Goal: Book appointment/travel/reservation

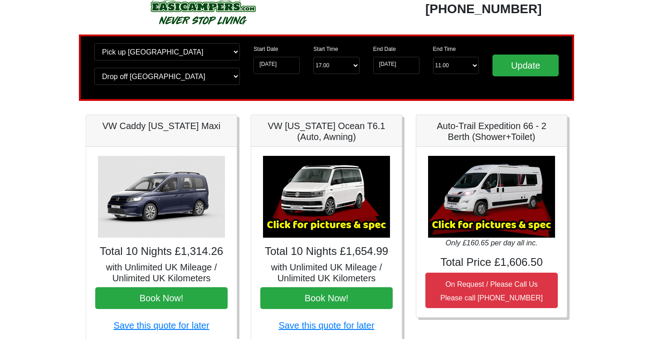
scroll to position [36, 0]
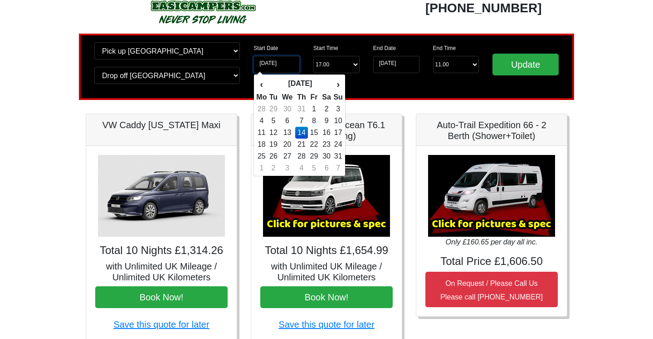
click at [287, 66] on input "[DATE]" at bounding box center [277, 64] width 46 height 17
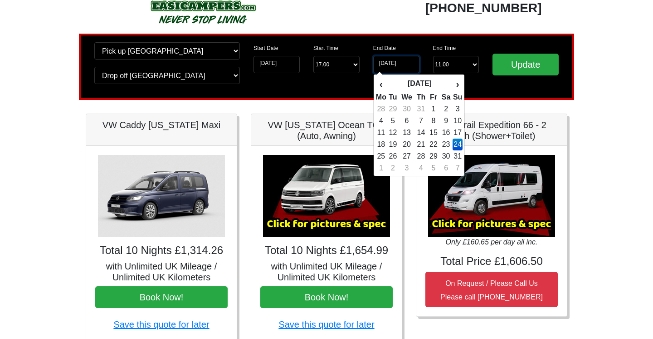
click at [400, 63] on input "24-08-2025" at bounding box center [396, 64] width 46 height 17
click at [459, 133] on td "17" at bounding box center [458, 133] width 10 height 12
type input "[DATE]"
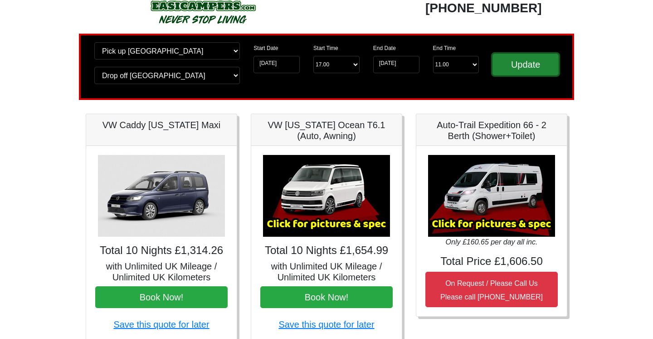
click at [519, 67] on input "Update" at bounding box center [526, 65] width 66 height 22
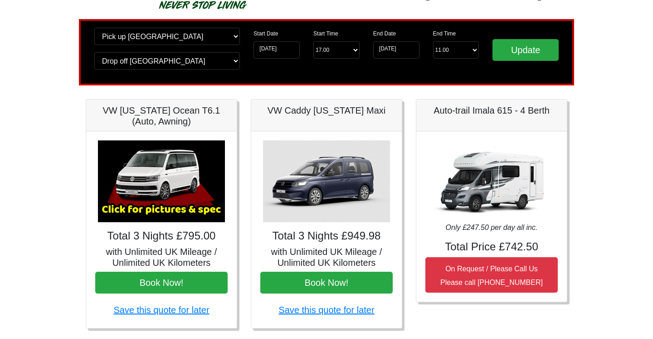
scroll to position [66, 0]
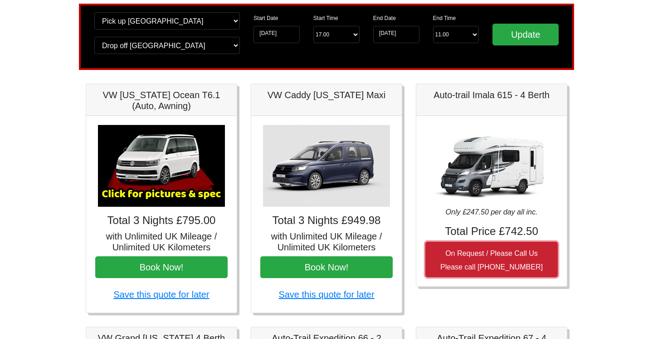
click at [489, 260] on button "On Request / Please Call Us Please call [PHONE_NUMBER]" at bounding box center [492, 258] width 133 height 35
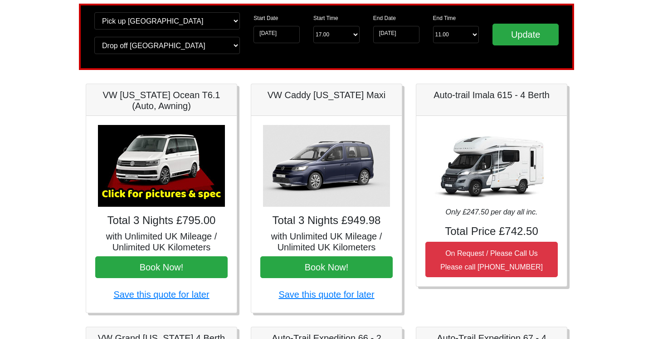
click at [493, 185] on img at bounding box center [491, 166] width 127 height 82
click at [440, 105] on div "Auto-trail Imala 615 - 4 Berth" at bounding box center [492, 100] width 151 height 32
drag, startPoint x: 435, startPoint y: 96, endPoint x: 554, endPoint y: 98, distance: 118.9
click at [554, 98] on h5 "Auto-trail Imala 615 - 4 Berth" at bounding box center [492, 94] width 133 height 11
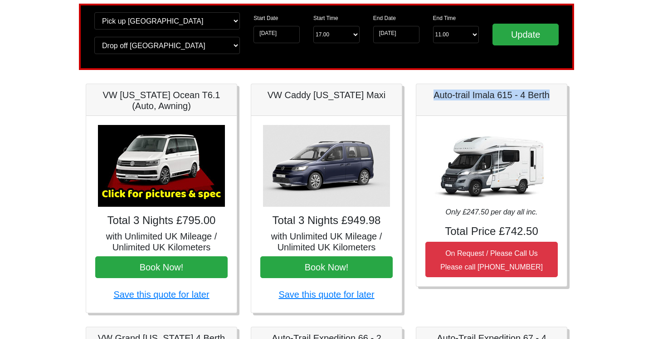
copy h5 "Auto-trail Imala 615 - 4 Berth"
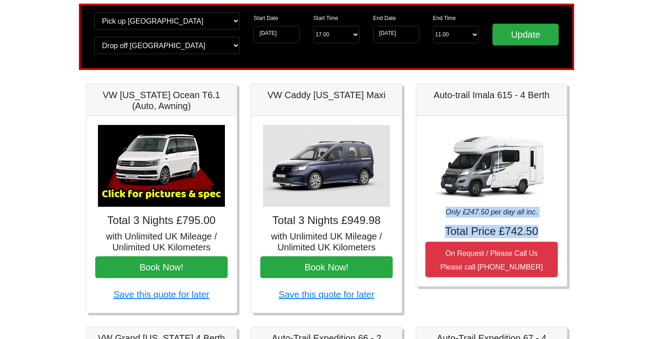
drag, startPoint x: 447, startPoint y: 212, endPoint x: 542, endPoint y: 231, distance: 97.6
click at [542, 231] on div "Only £247.50 per day all inc. Total Price £742.50 On Request / Please Call Us P…" at bounding box center [492, 201] width 151 height 170
click at [477, 216] on p "Only £247.50 per day all inc." at bounding box center [492, 211] width 133 height 11
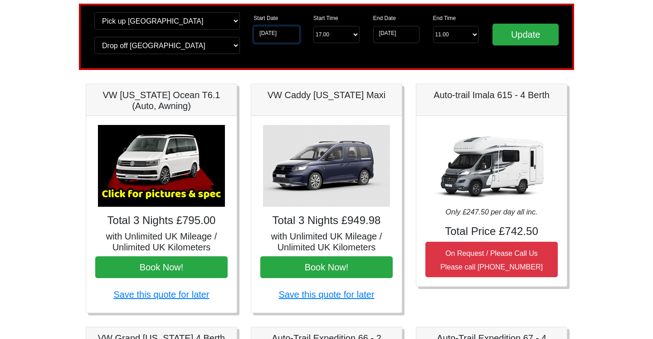
click at [281, 36] on input "[DATE]" at bounding box center [277, 34] width 46 height 17
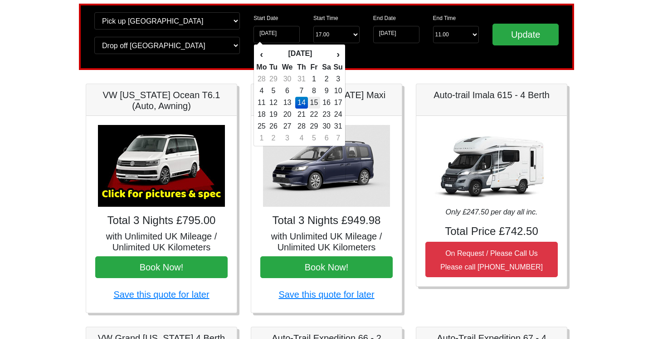
click at [315, 104] on td "15" at bounding box center [314, 103] width 12 height 12
type input "[DATE]"
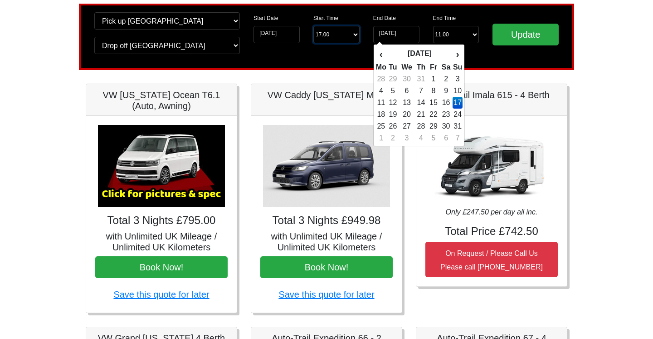
click at [354, 34] on select "Start Time 17.00 -------- 11.00 am ([DATE] & [DATE] Only) 12.00 pm ([DATE]) 13.…" at bounding box center [337, 34] width 46 height 17
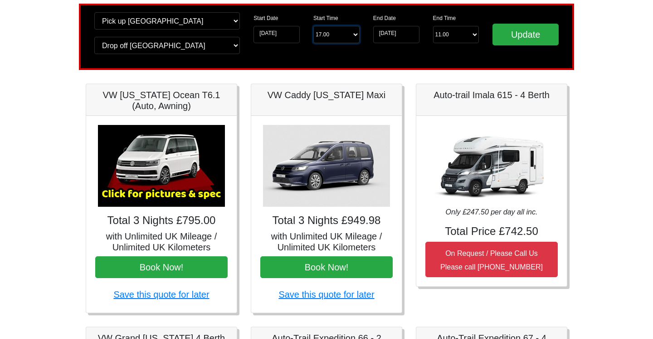
select select "13.00"
click at [314, 26] on select "Start Time 17.00 -------- 11.00 am ([DATE] & [DATE] Only) 12.00 pm ([DATE]) 13.…" at bounding box center [337, 34] width 46 height 17
click at [401, 32] on input "[DATE]" at bounding box center [396, 34] width 46 height 17
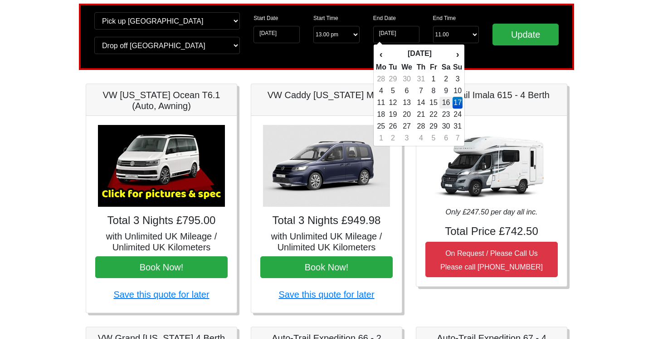
click at [451, 101] on td "16" at bounding box center [446, 103] width 13 height 12
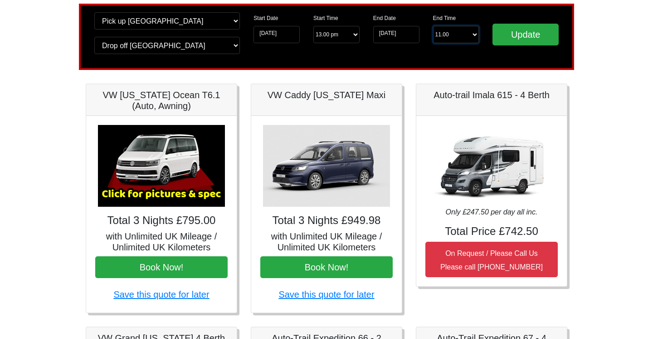
click at [466, 35] on select "End Time 11.00 -------- 08.00 am 09.00 am 10.00 am 11.00 am ([DATE] Only)" at bounding box center [456, 34] width 46 height 17
click at [463, 31] on select "End Time 11.00 -------- 08.00 am 09.00 am 10.00 am 11.00 am ([DATE] Only)" at bounding box center [456, 34] width 46 height 17
click at [400, 34] on input "[DATE]" at bounding box center [396, 34] width 46 height 17
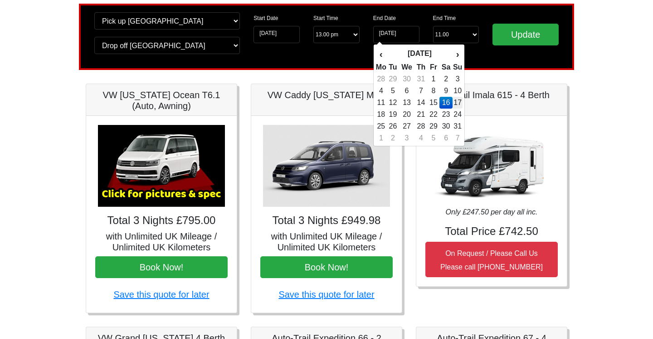
click at [456, 101] on td "17" at bounding box center [458, 103] width 10 height 12
type input "[DATE]"
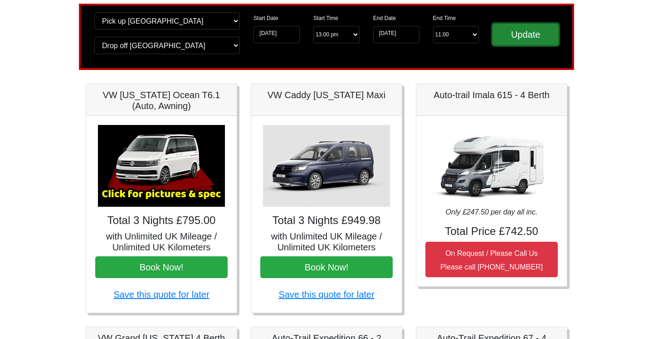
click at [539, 36] on input "Update" at bounding box center [526, 35] width 66 height 22
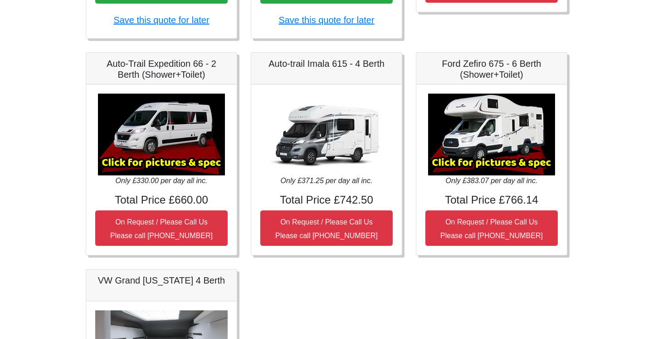
scroll to position [343, 0]
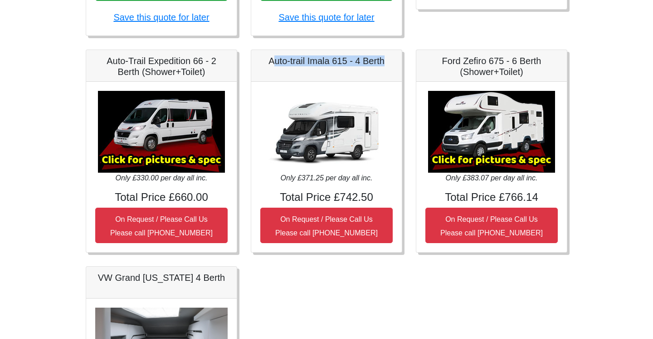
drag, startPoint x: 273, startPoint y: 64, endPoint x: 393, endPoint y: 62, distance: 119.8
click at [393, 62] on h5 "Auto-trail Imala 615 - 4 Berth" at bounding box center [326, 60] width 133 height 11
drag, startPoint x: 387, startPoint y: 62, endPoint x: 246, endPoint y: 58, distance: 140.3
click at [246, 58] on div "Auto-trail Imala 615 - 4 Berth Only £371.25 per day all inc. Total Price £742.5…" at bounding box center [326, 150] width 165 height 203
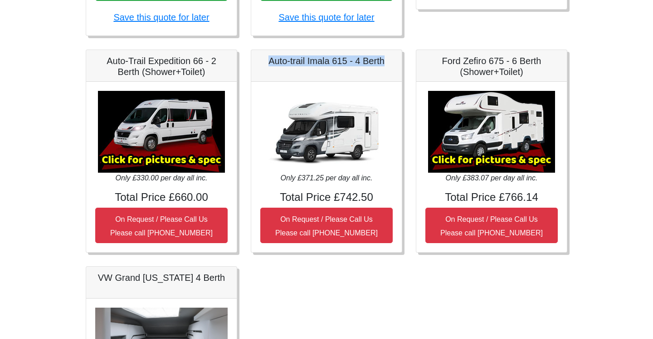
copy h5 "Auto-trail Imala 615 - 4 Berth"
